Goal: Find specific page/section: Find specific page/section

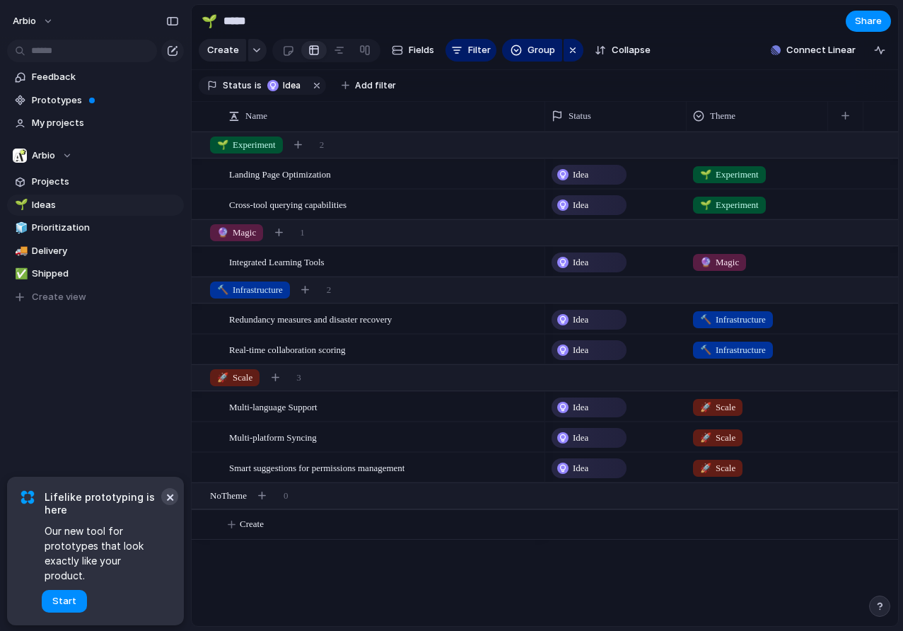
click at [165, 505] on button "×" at bounding box center [169, 496] width 17 height 17
